Goal: Task Accomplishment & Management: Manage account settings

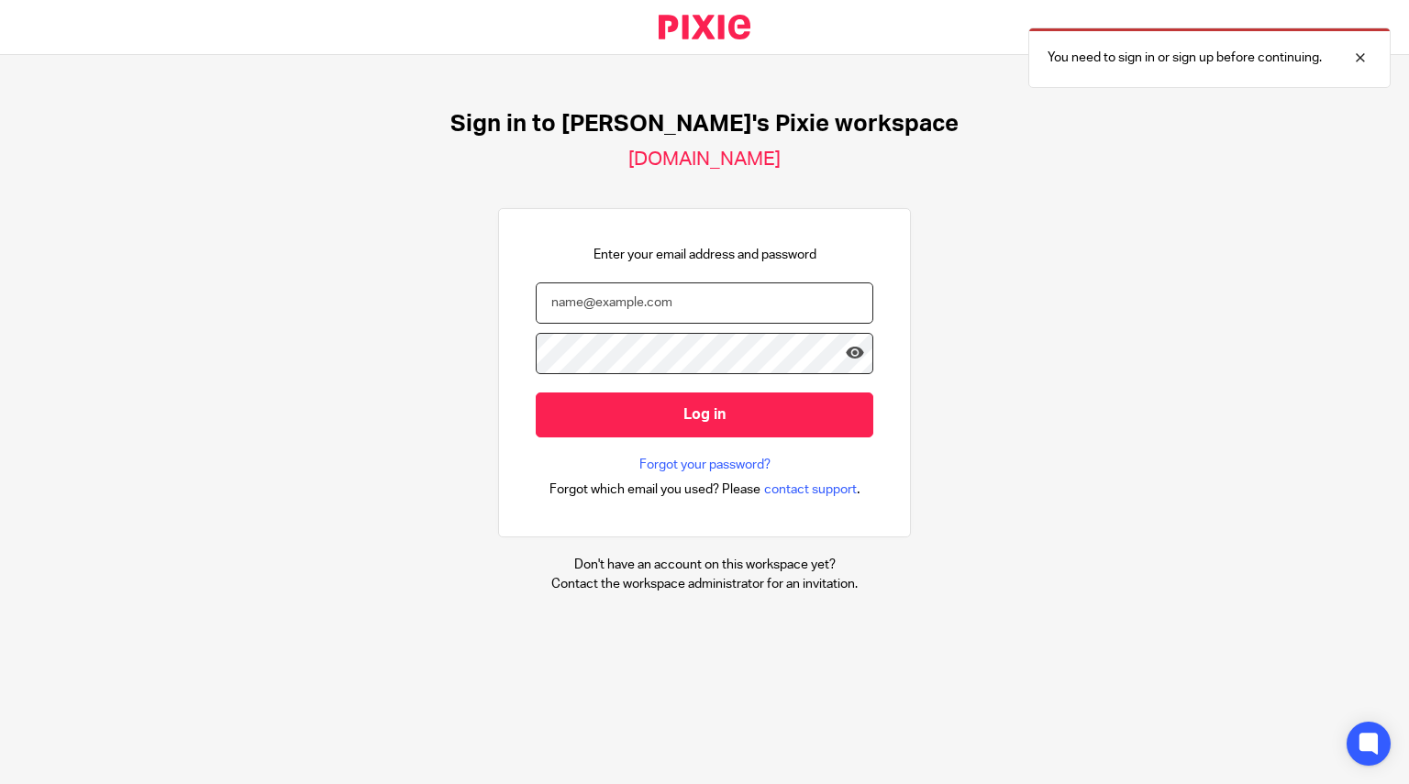
type input "[EMAIL_ADDRESS][DOMAIN_NAME]"
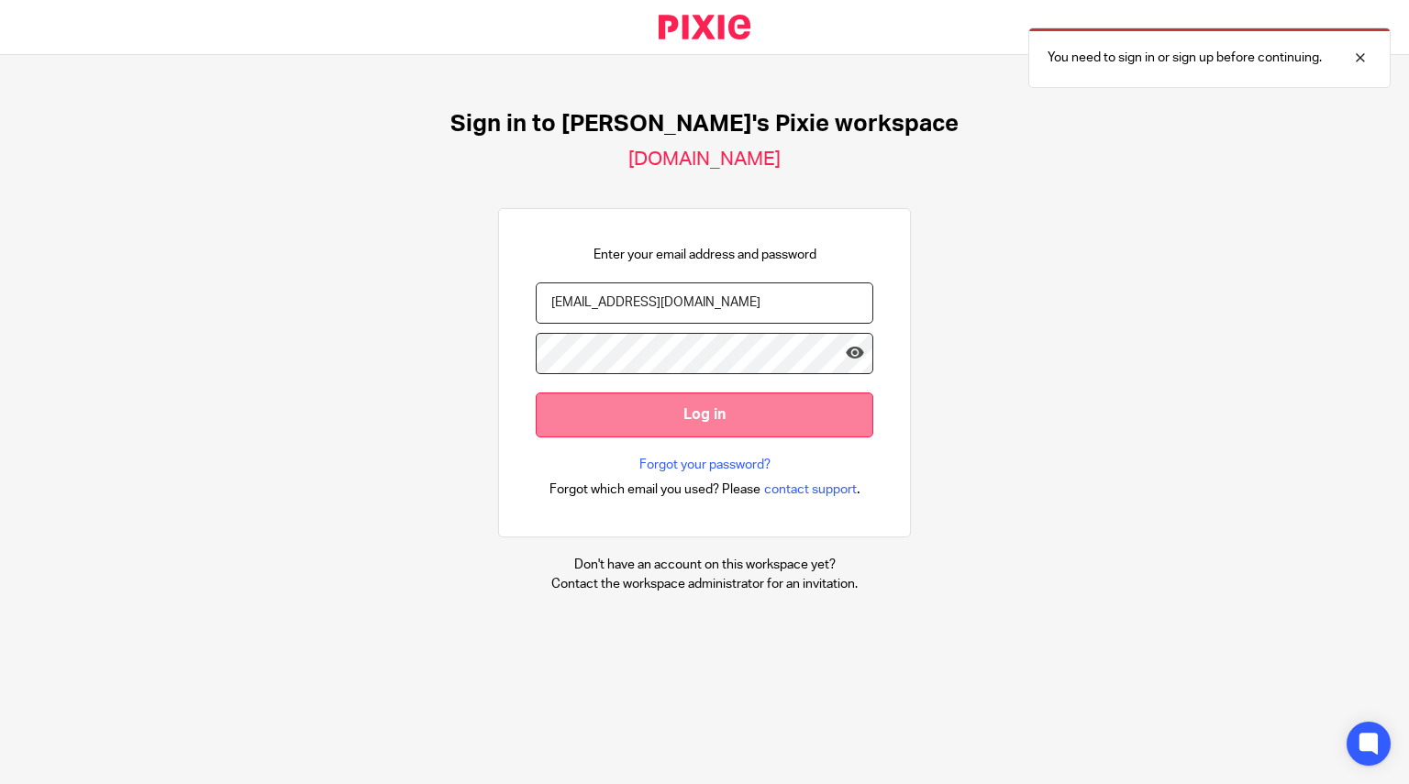
click at [686, 407] on input "Log in" at bounding box center [705, 415] width 338 height 45
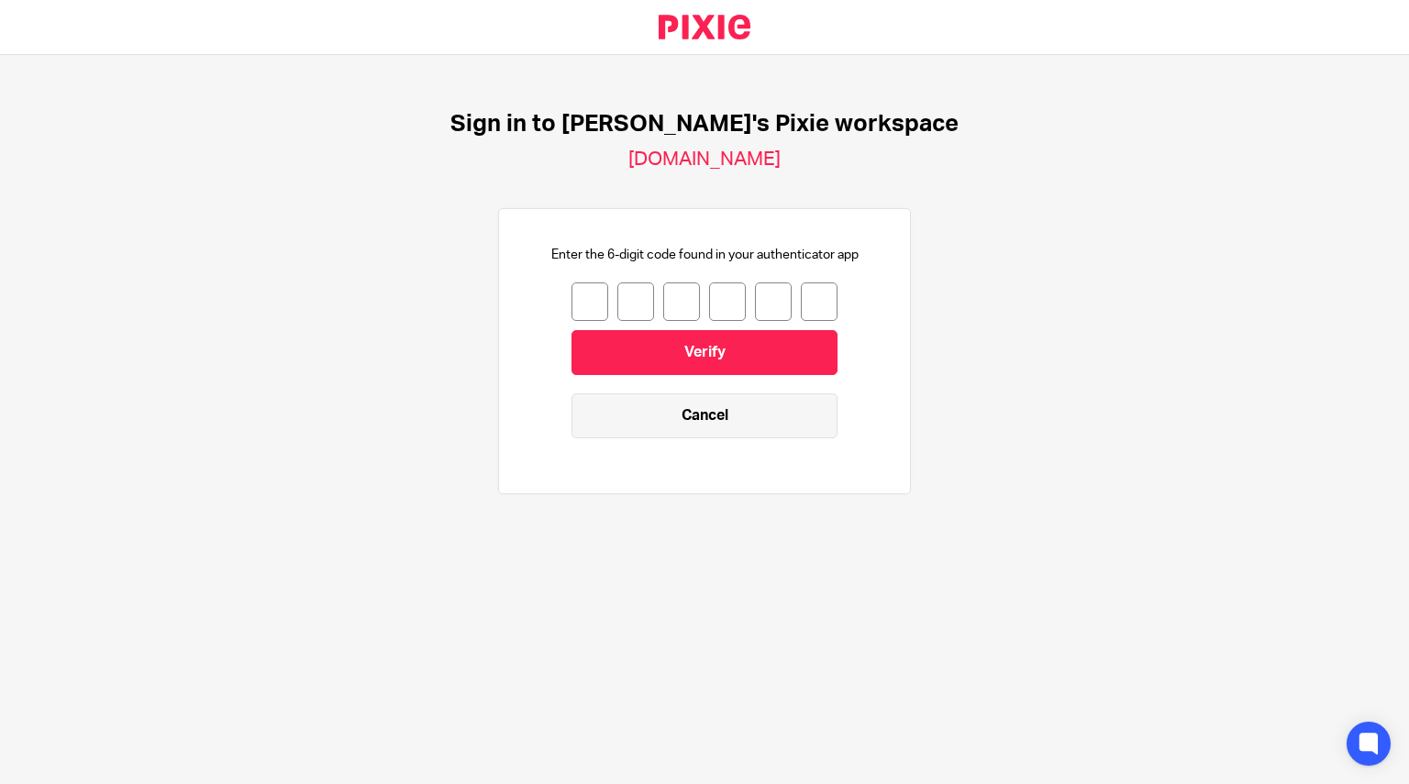
click at [682, 418] on link "Cancel" at bounding box center [704, 415] width 266 height 45
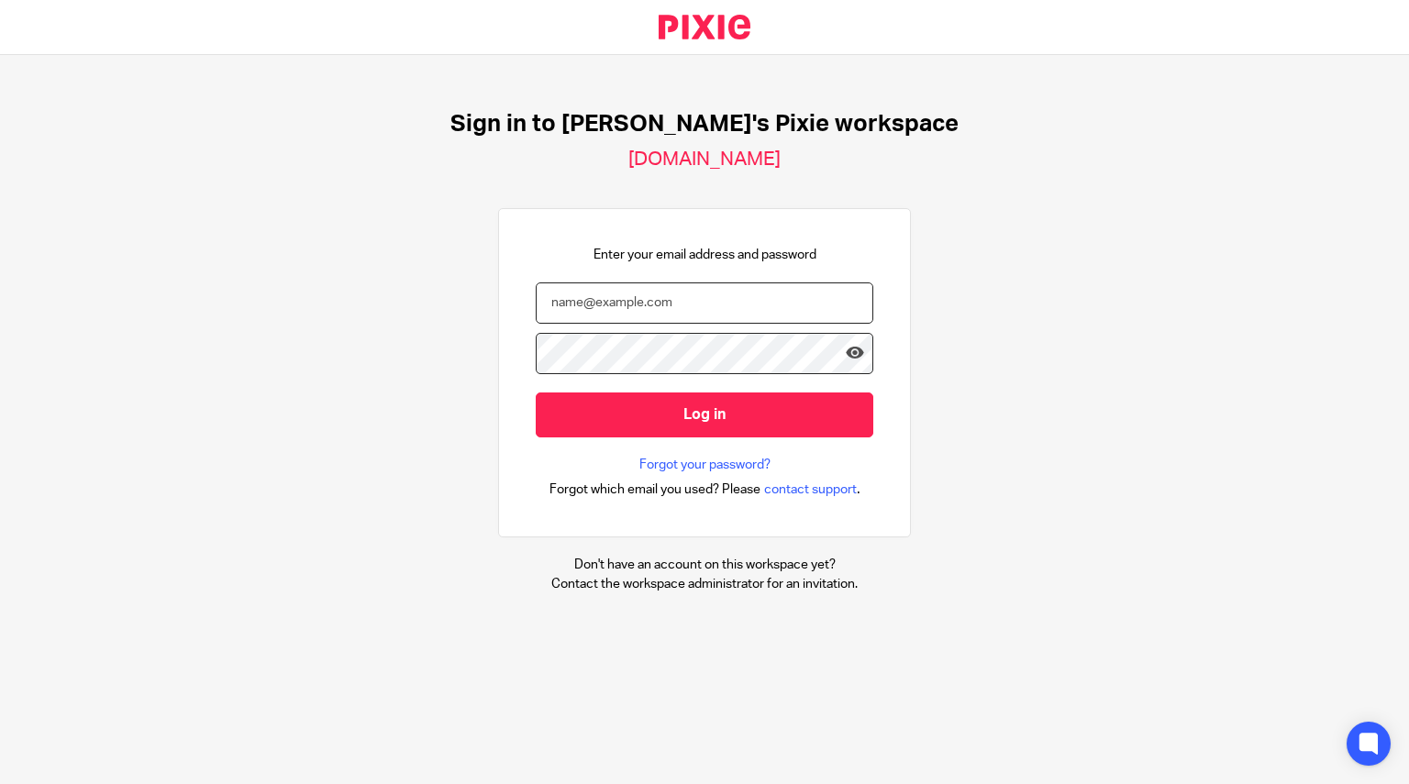
type input "[EMAIL_ADDRESS][DOMAIN_NAME]"
